Goal: Task Accomplishment & Management: Manage account settings

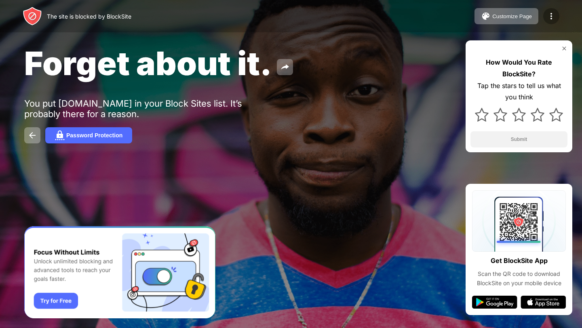
click at [549, 14] on img at bounding box center [552, 16] width 10 height 10
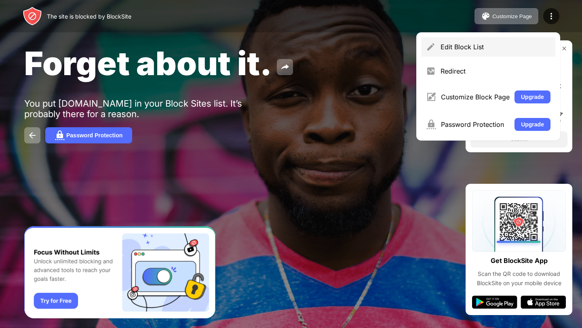
click at [455, 44] on div "Edit Block List" at bounding box center [496, 47] width 110 height 8
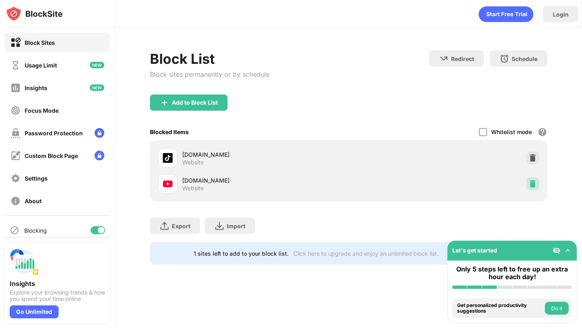
click at [538, 180] on div at bounding box center [532, 184] width 13 height 13
